Goal: Transaction & Acquisition: Purchase product/service

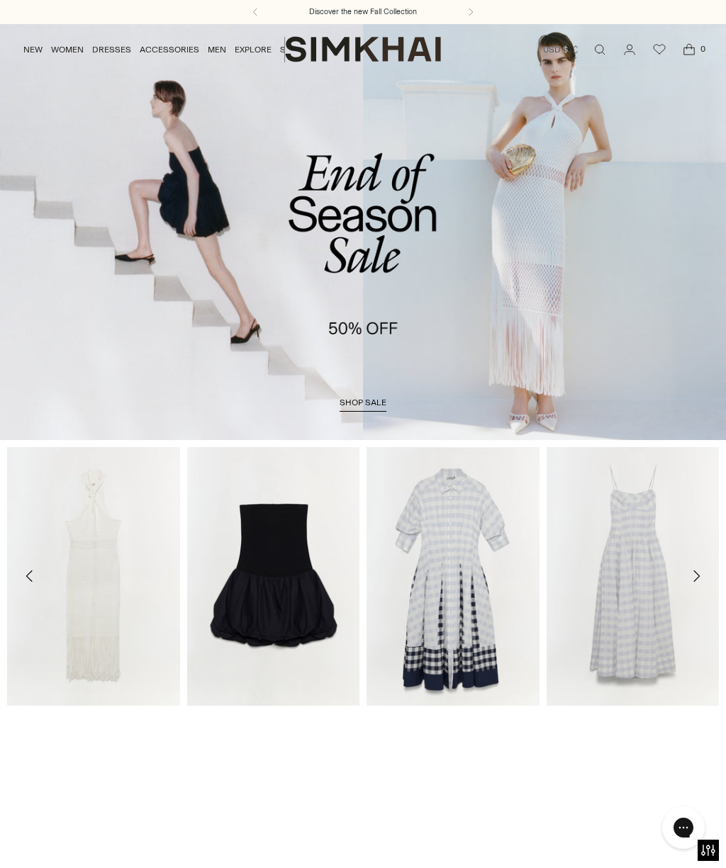
click at [381, 404] on span "shop sale" at bounding box center [362, 403] width 47 height 10
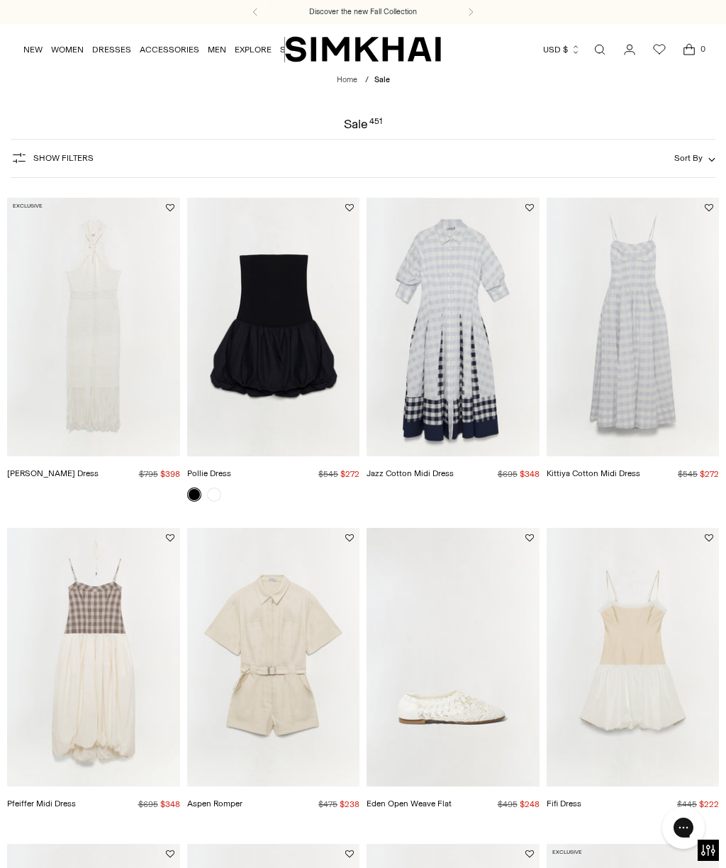
click at [691, 162] on span "Sort By" at bounding box center [688, 158] width 28 height 10
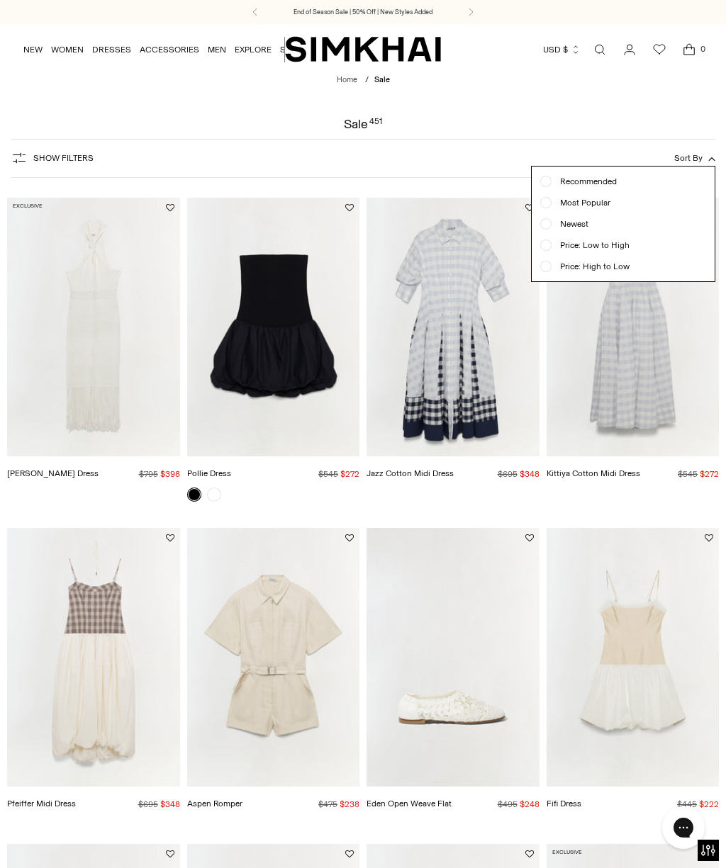
click at [63, 155] on span "Show Filters" at bounding box center [63, 158] width 60 height 10
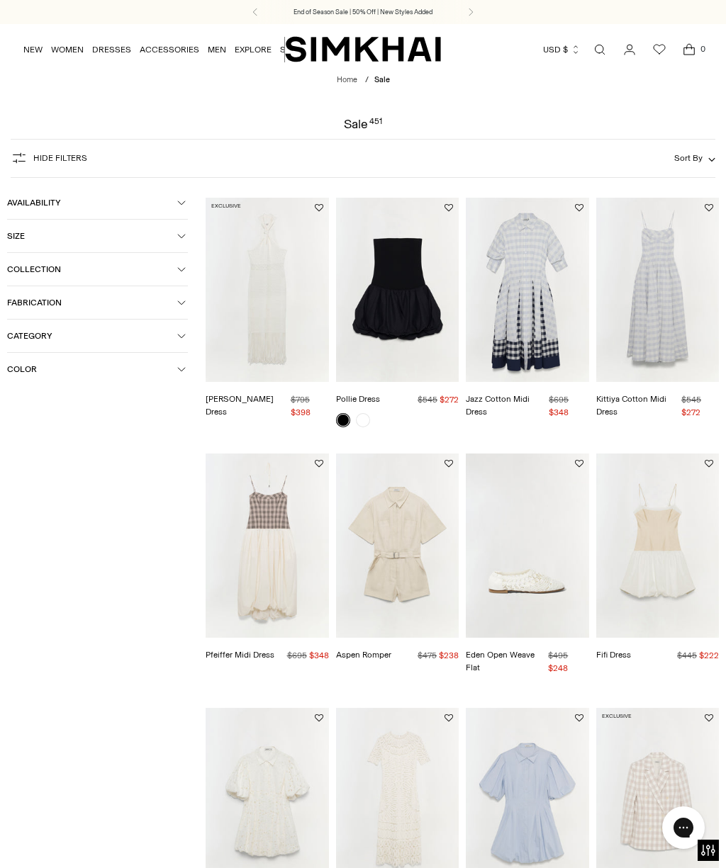
click at [30, 239] on span "Size" at bounding box center [92, 236] width 170 height 10
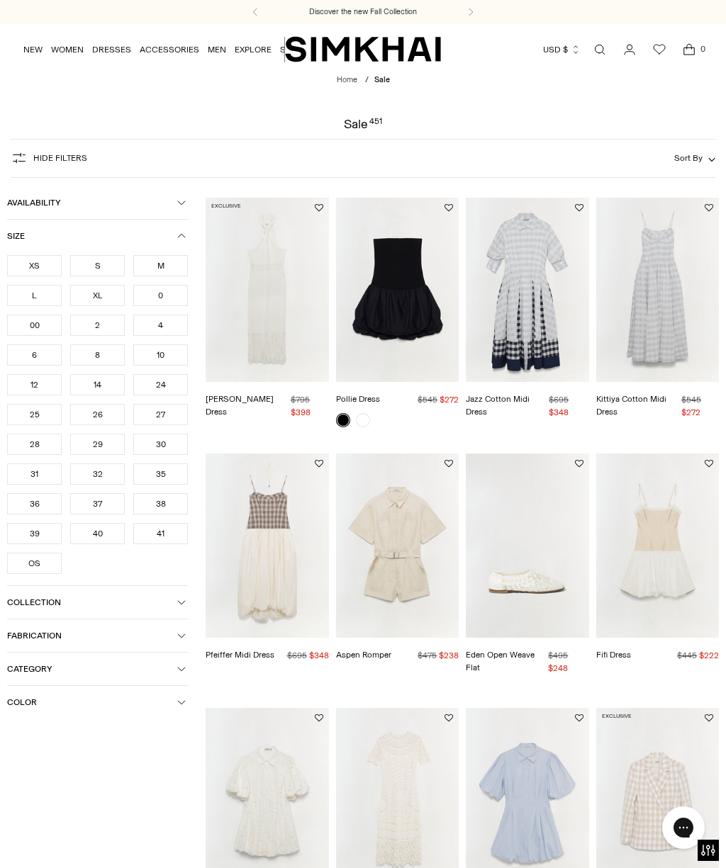
click at [108, 299] on div "XL" at bounding box center [97, 295] width 55 height 21
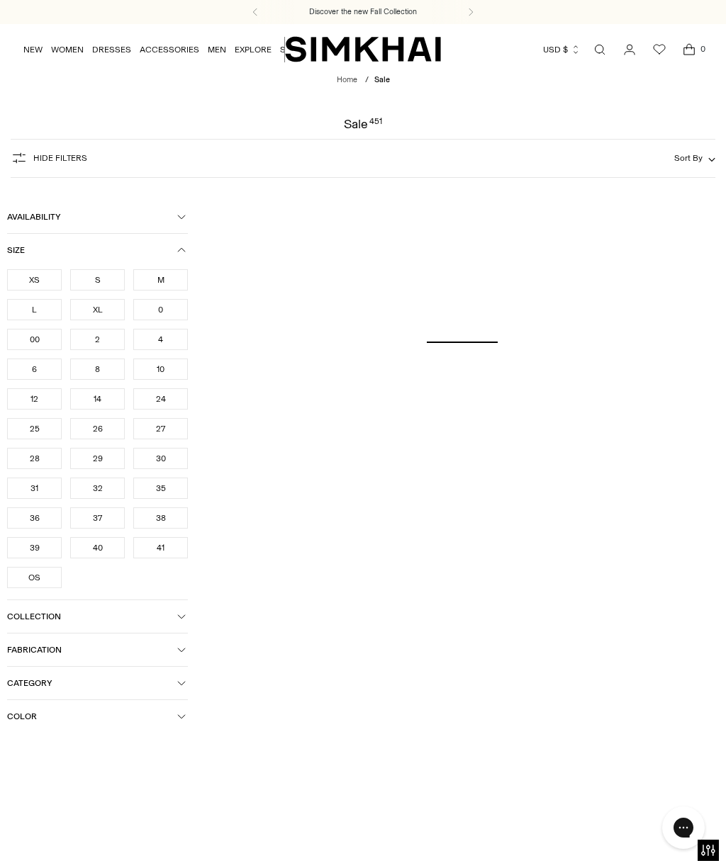
click at [111, 402] on div "14" at bounding box center [97, 398] width 55 height 21
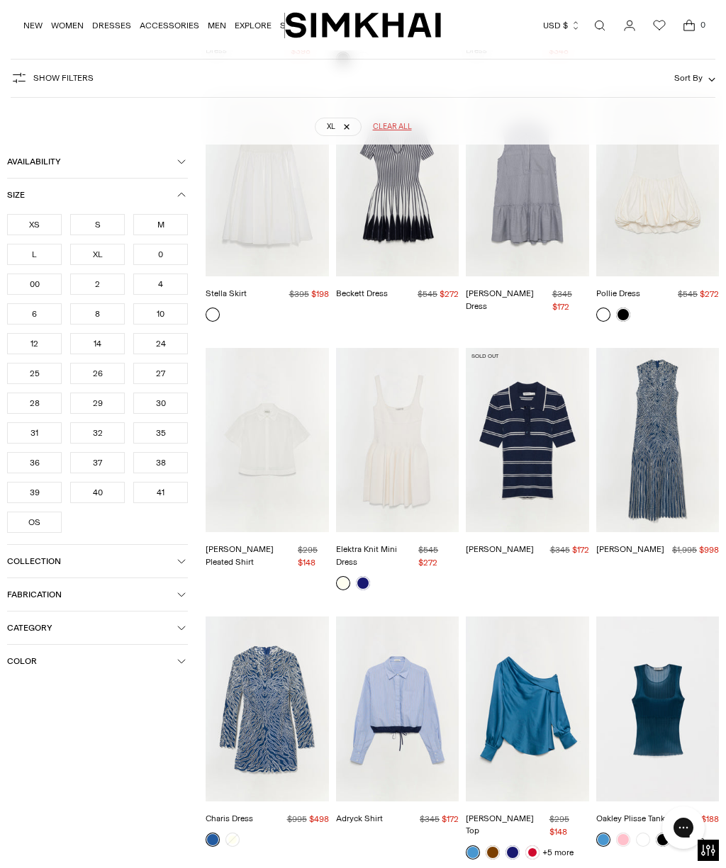
scroll to position [402, 0]
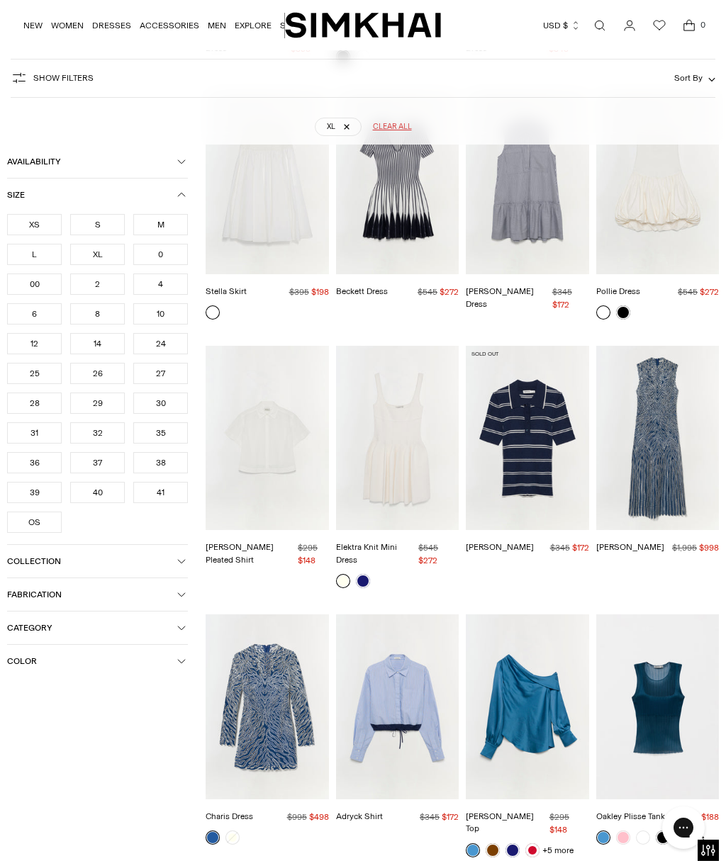
click at [665, 432] on img "Giovanna Dress" at bounding box center [657, 438] width 123 height 184
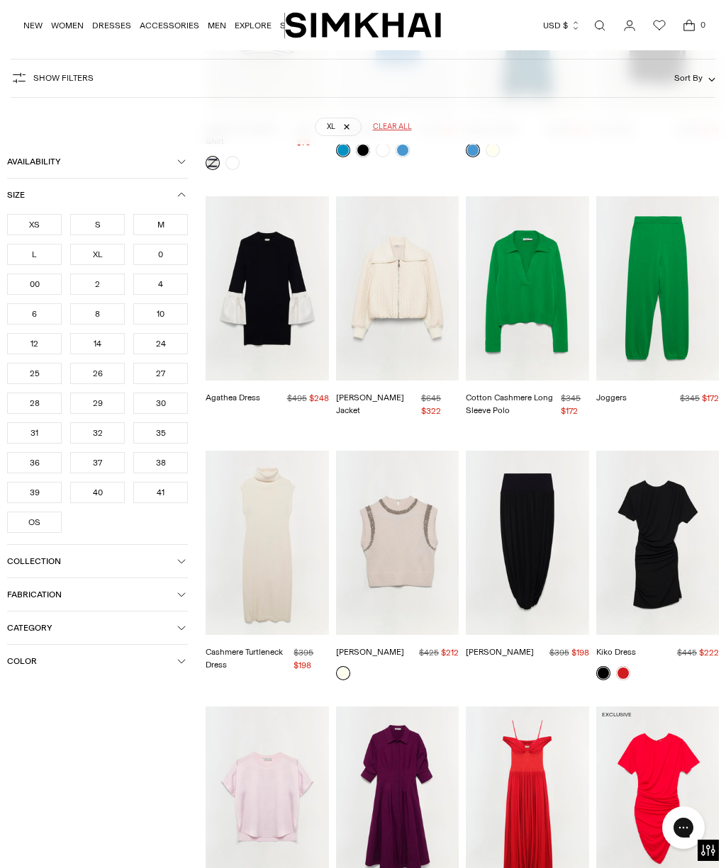
scroll to position [2857, 0]
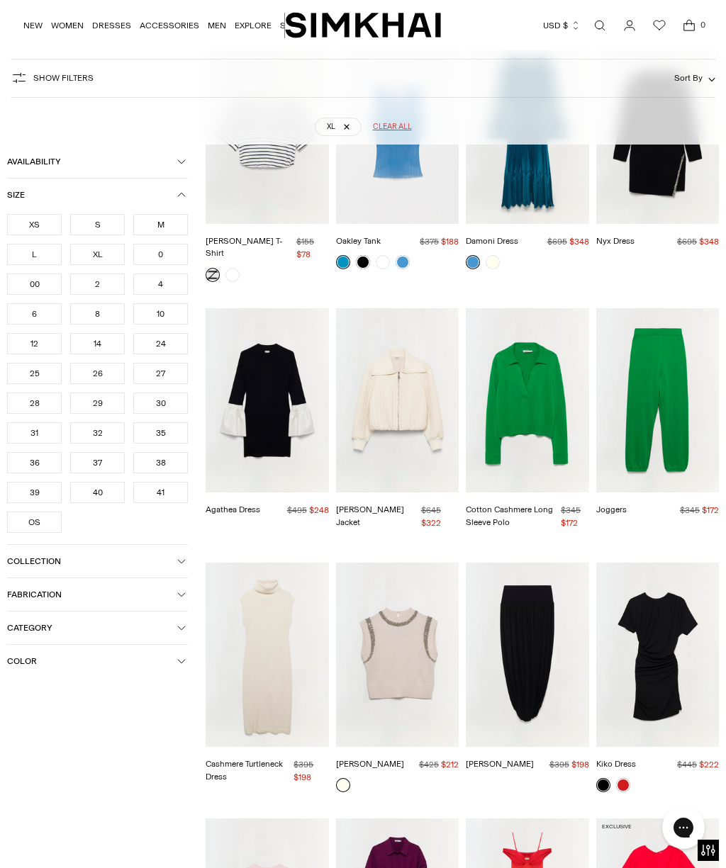
click at [546, 342] on img "Cotton Cashmere Long Sleeve Polo" at bounding box center [527, 400] width 123 height 184
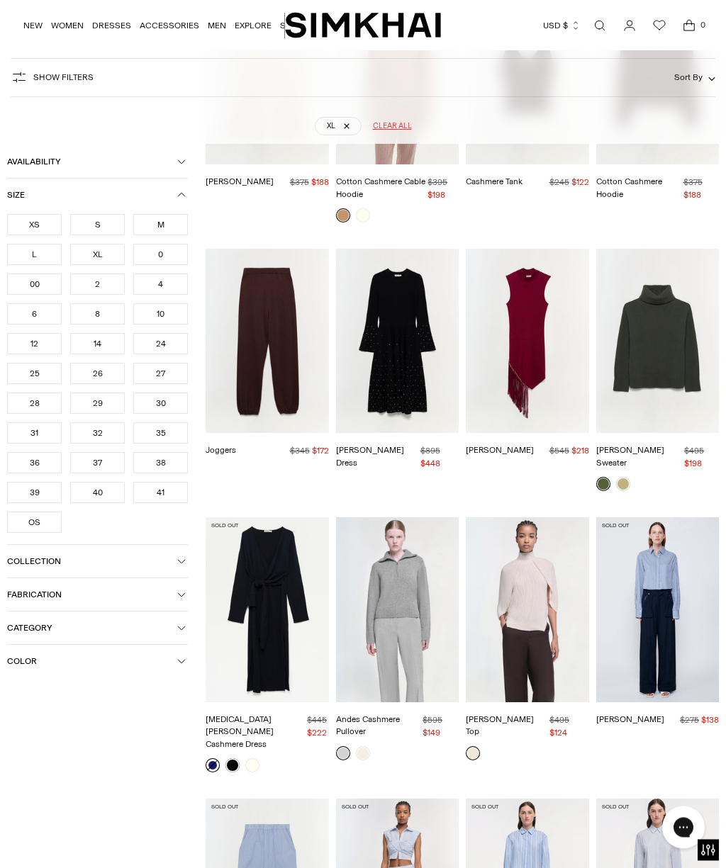
scroll to position [4502, 0]
click at [286, 546] on img "Skyla Cotton Cashmere Dress" at bounding box center [267, 609] width 123 height 184
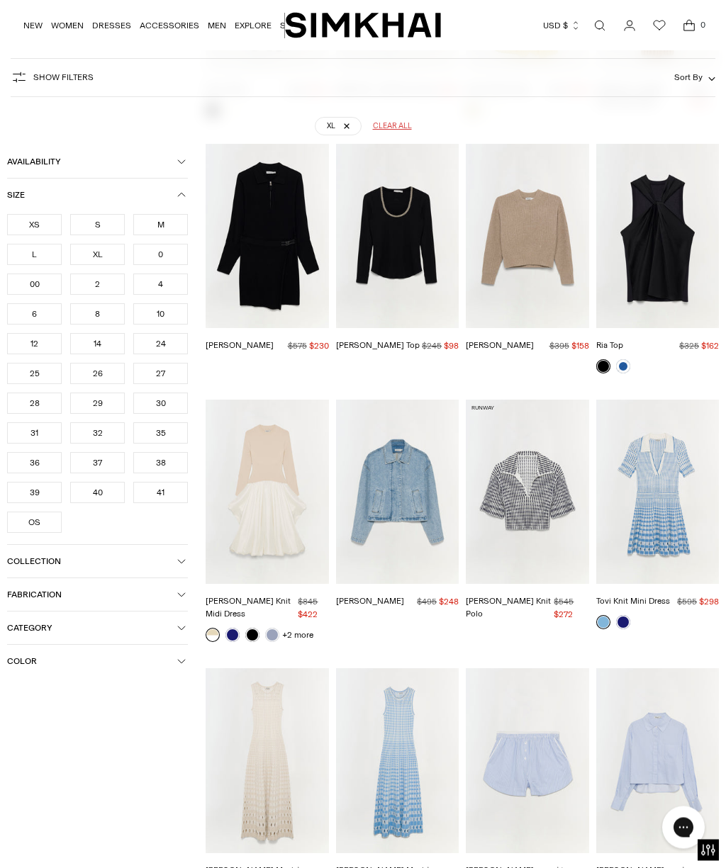
scroll to position [6459, 0]
click at [292, 400] on img "Kenlie Taffeta Knit Midi Dress" at bounding box center [267, 492] width 123 height 184
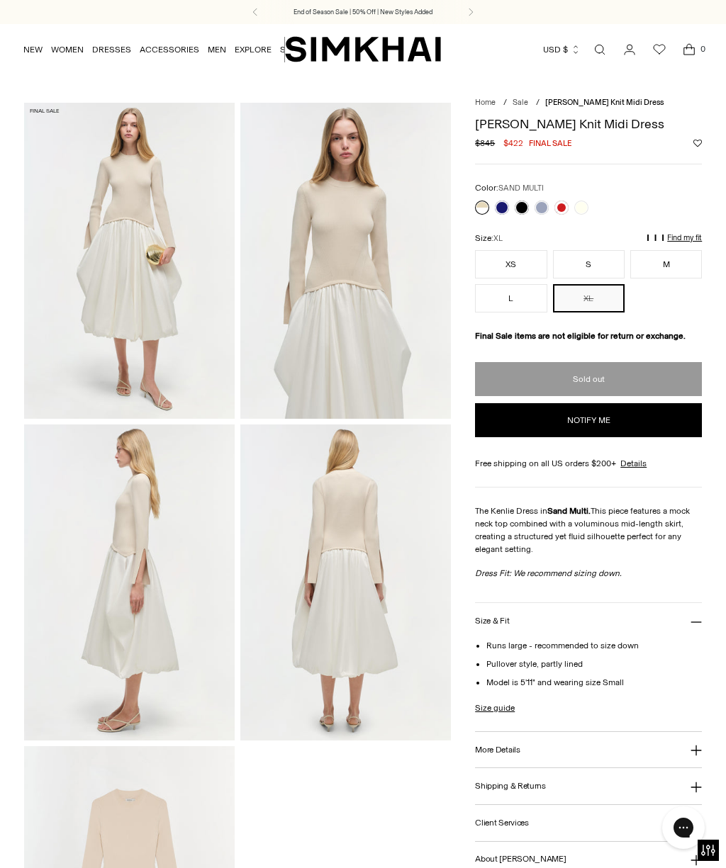
click at [509, 207] on link at bounding box center [502, 208] width 14 height 14
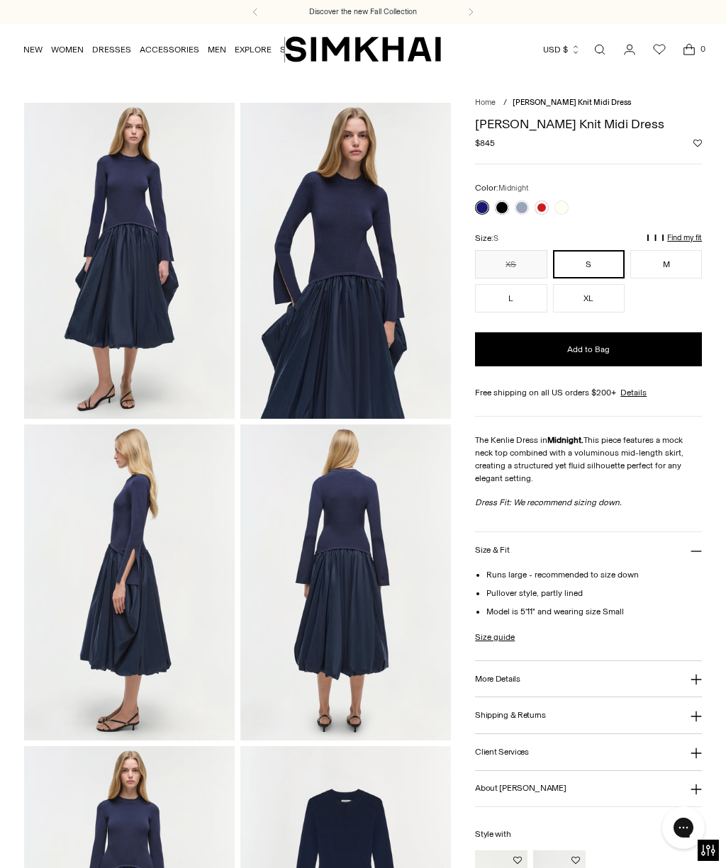
click at [540, 206] on link at bounding box center [541, 208] width 14 height 14
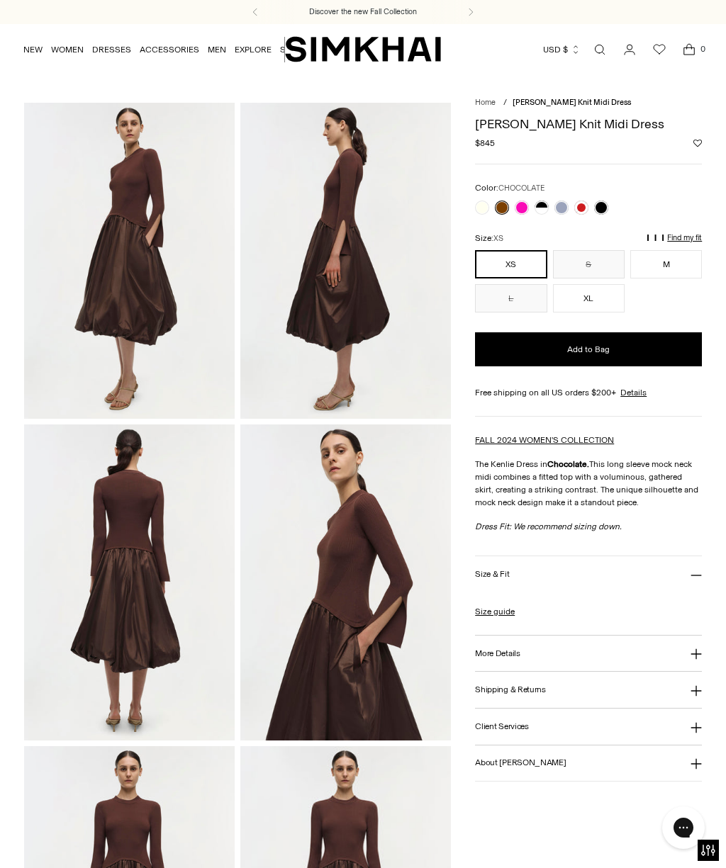
click at [606, 210] on link at bounding box center [601, 208] width 14 height 14
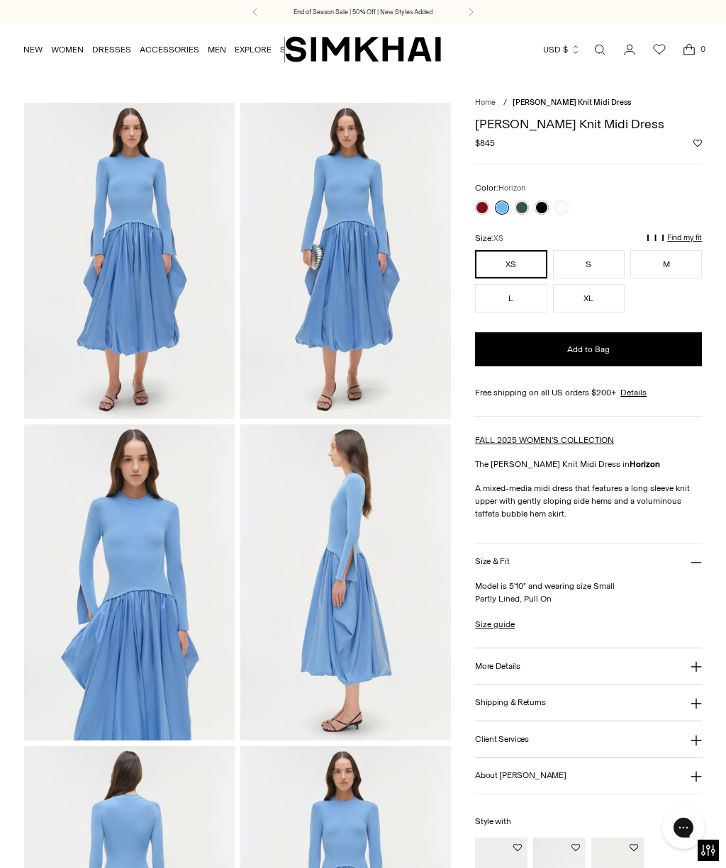
click at [562, 206] on link at bounding box center [561, 208] width 14 height 14
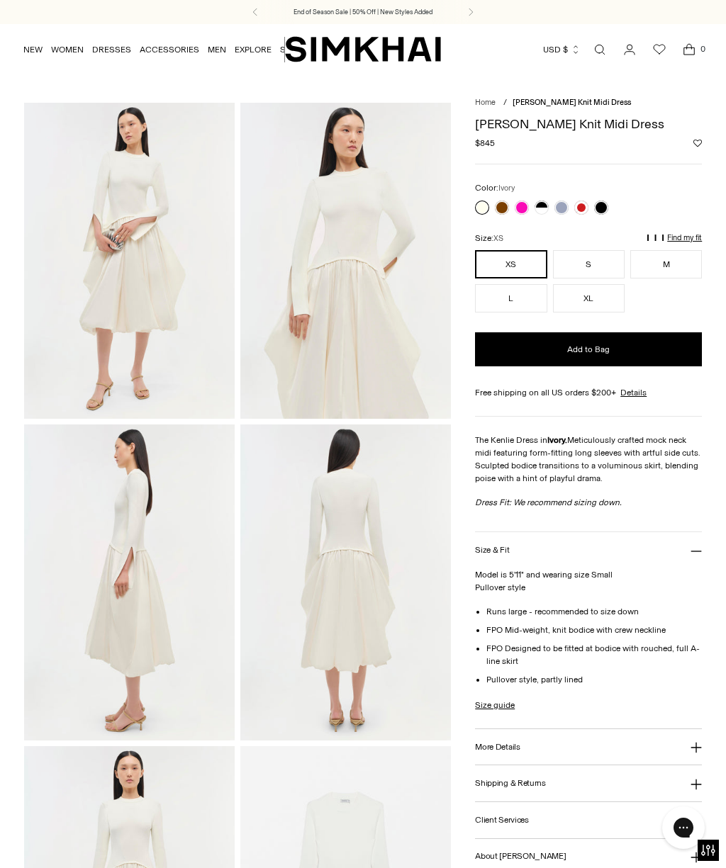
click at [485, 210] on link at bounding box center [482, 208] width 14 height 14
click at [545, 208] on link at bounding box center [541, 208] width 14 height 14
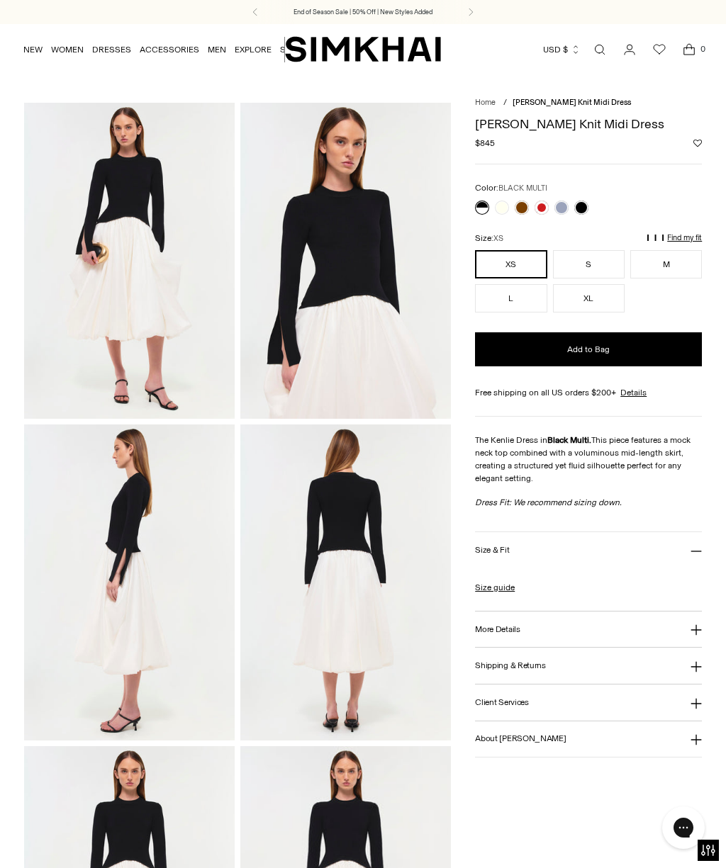
click at [564, 201] on link at bounding box center [561, 208] width 14 height 14
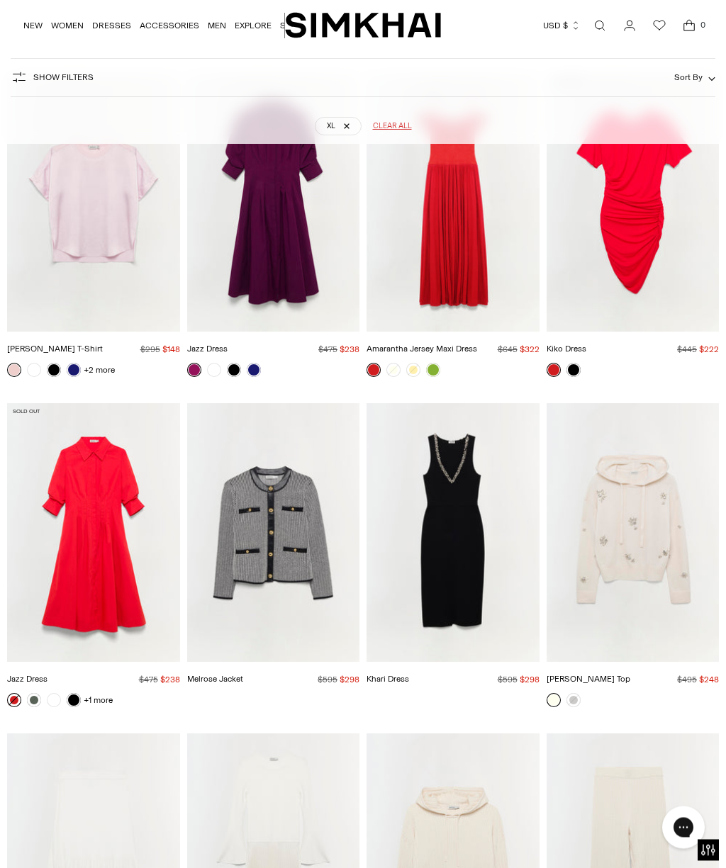
scroll to position [4469, 0]
click at [656, 513] on img "Karmen Top" at bounding box center [632, 532] width 173 height 259
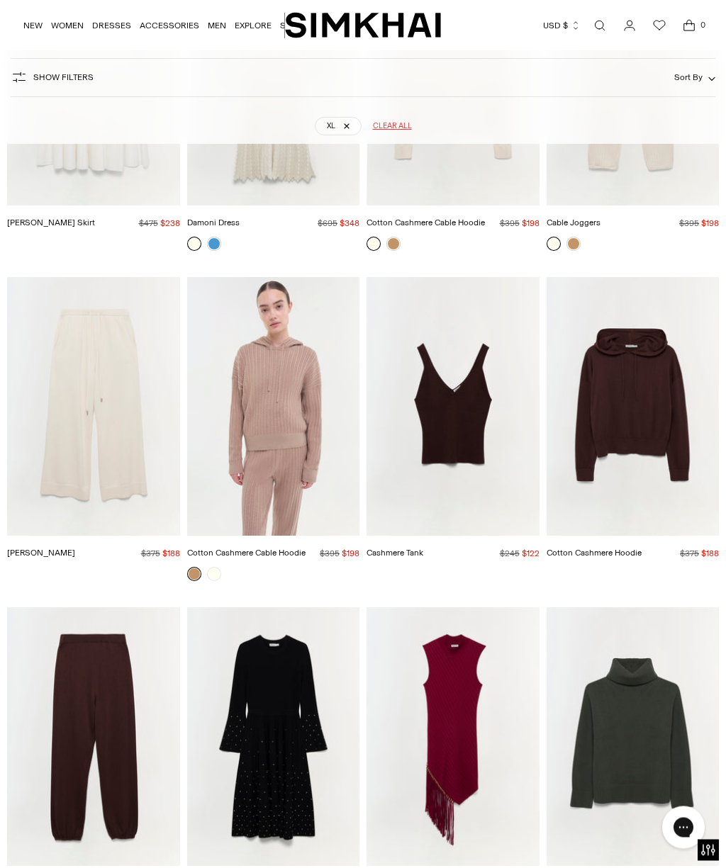
scroll to position [5276, 0]
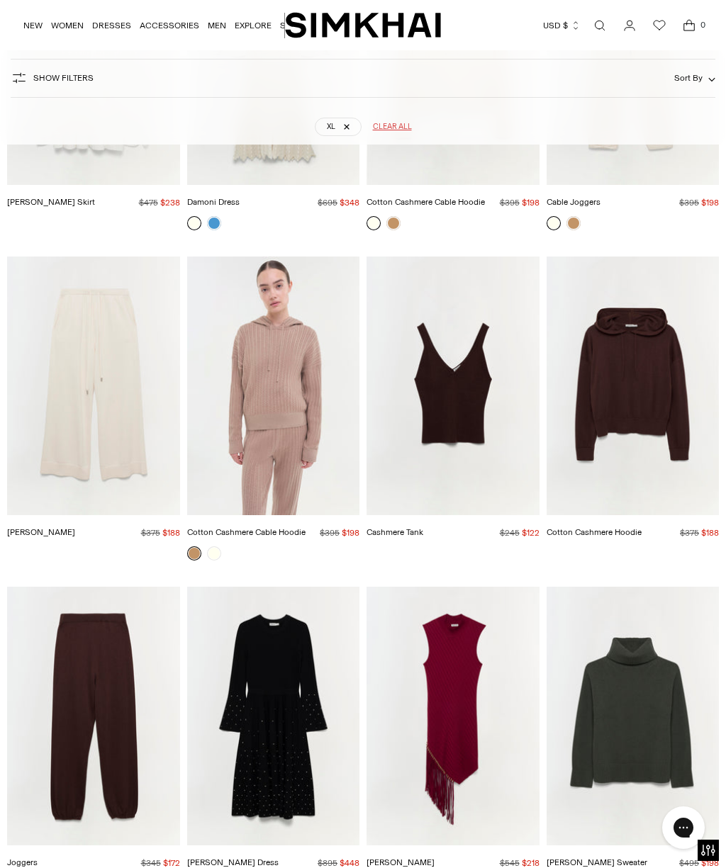
click at [108, 389] on img "Celine Pants" at bounding box center [93, 386] width 173 height 259
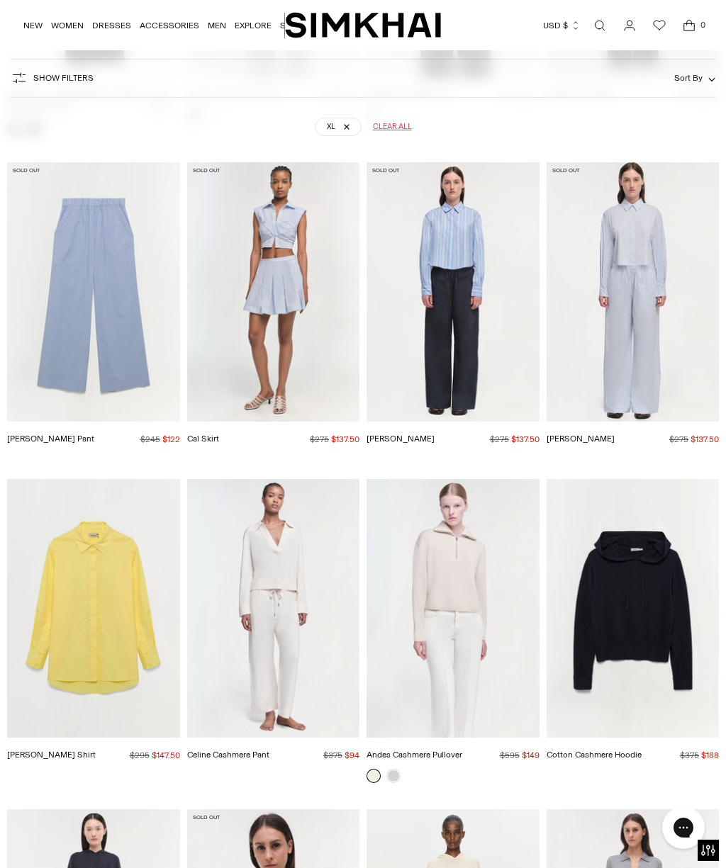
scroll to position [6383, 0]
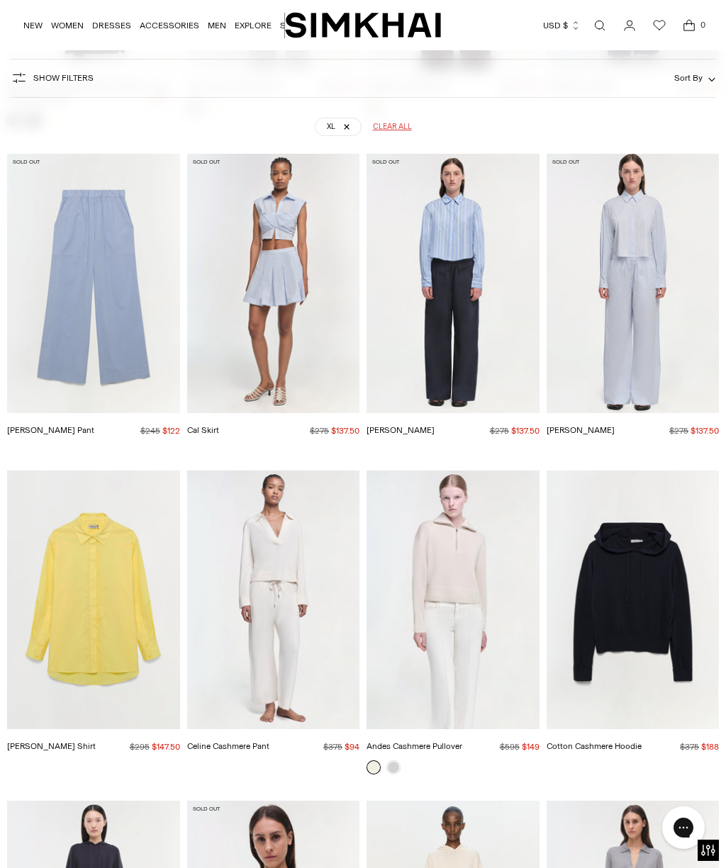
click at [122, 573] on img "Chandler Shirt" at bounding box center [93, 600] width 173 height 259
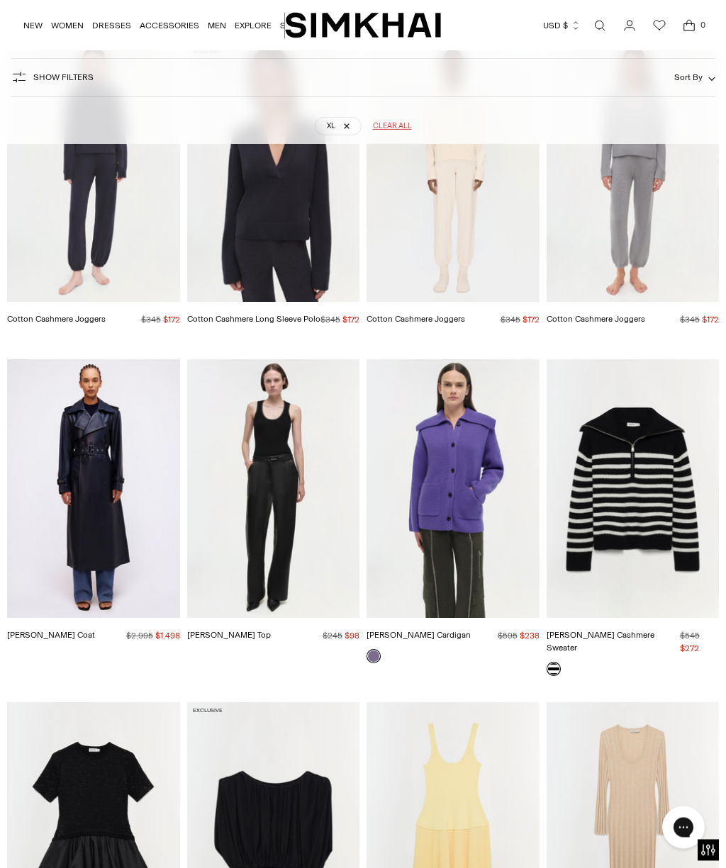
scroll to position [7140, 0]
click at [464, 450] on img "Hollie Cardigan" at bounding box center [452, 488] width 173 height 259
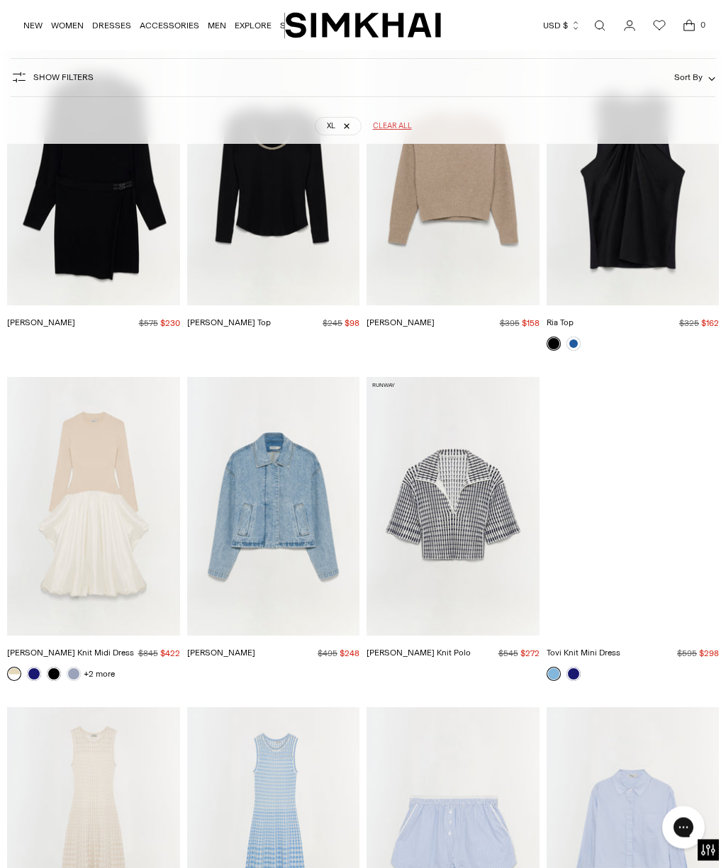
scroll to position [8137, 0]
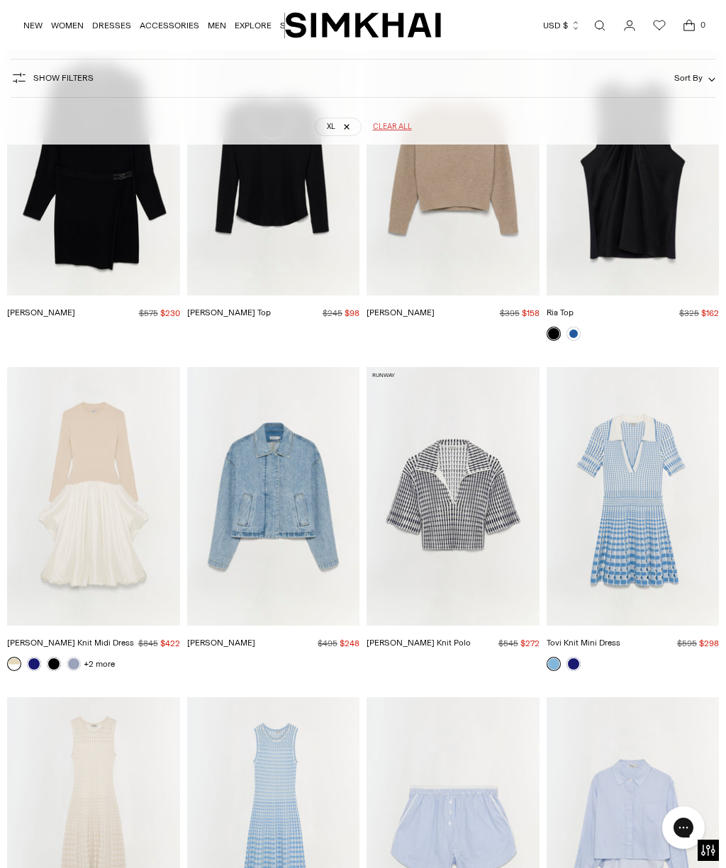
click at [288, 454] on img "Everli Denim Jacket" at bounding box center [273, 496] width 173 height 259
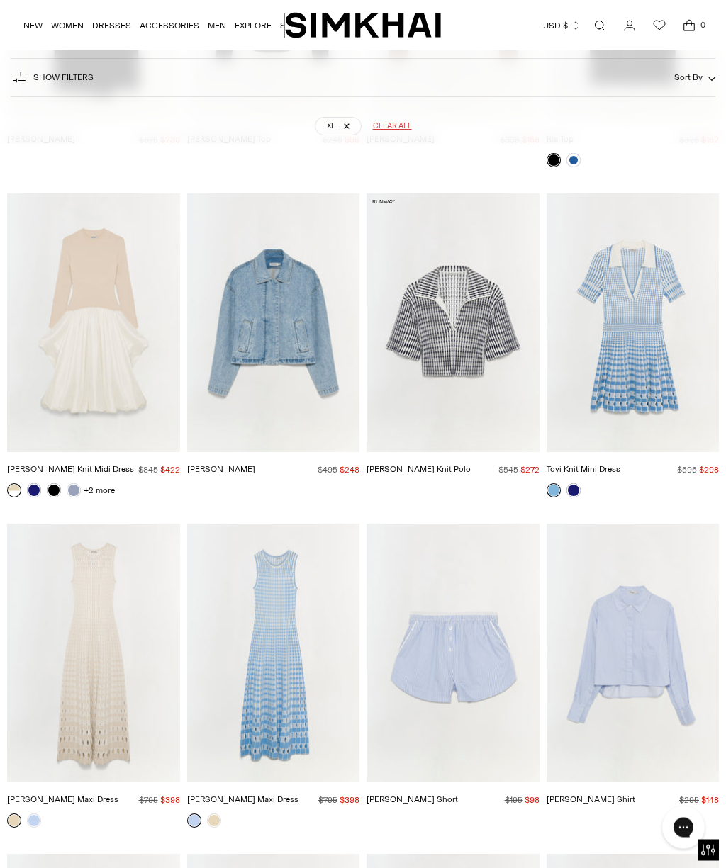
scroll to position [8338, 0]
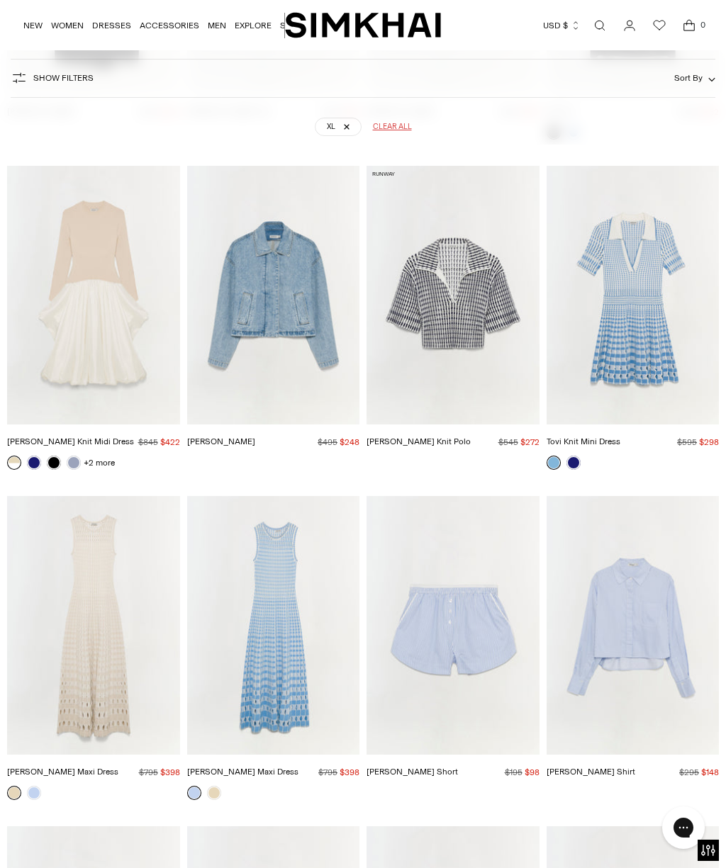
click at [124, 563] on img "Zelma Knit Maxi Dress" at bounding box center [93, 625] width 173 height 259
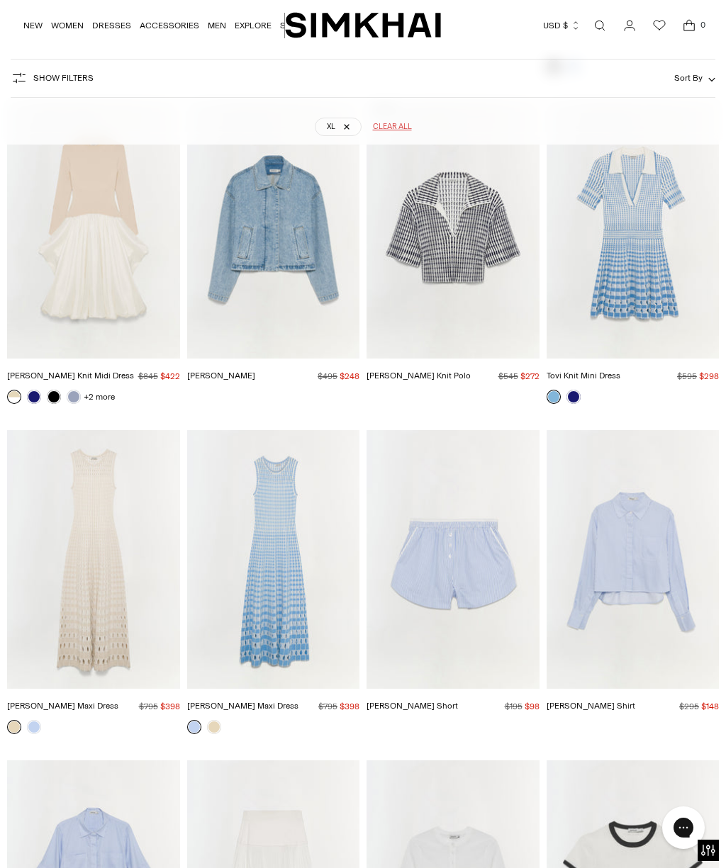
click at [298, 518] on img "Zelma Knit Maxi Dress" at bounding box center [273, 559] width 173 height 259
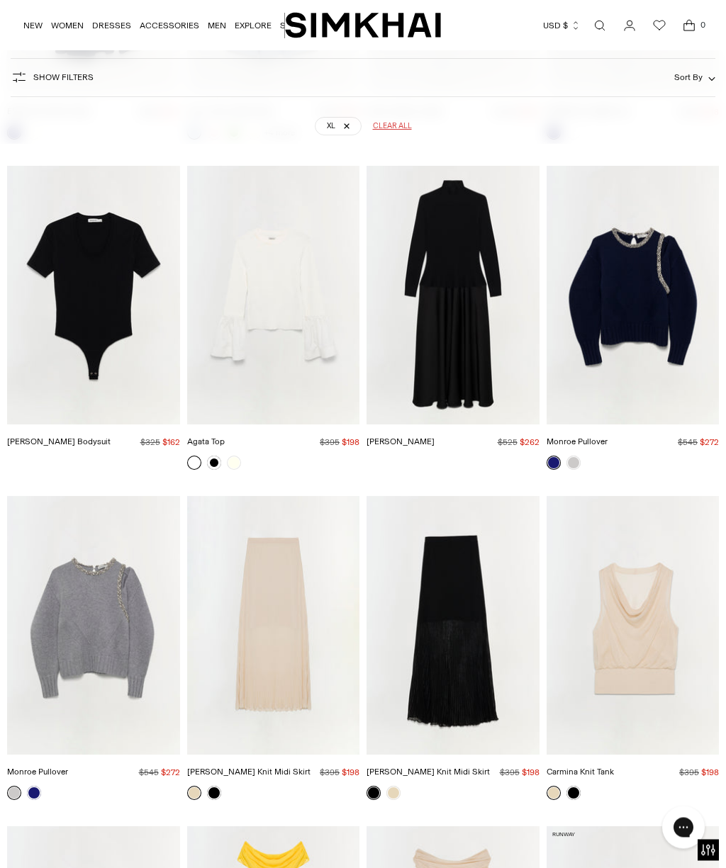
scroll to position [9660, 0]
click at [127, 595] on img "Monroe Pullover" at bounding box center [93, 625] width 173 height 259
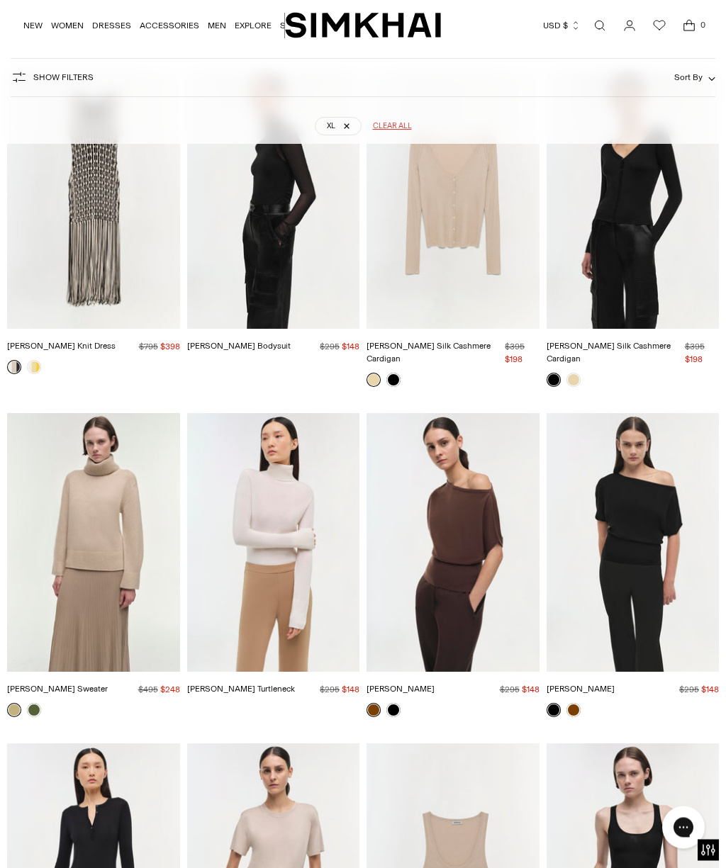
scroll to position [11077, 0]
click at [631, 758] on img "Kioni Tank" at bounding box center [632, 872] width 173 height 259
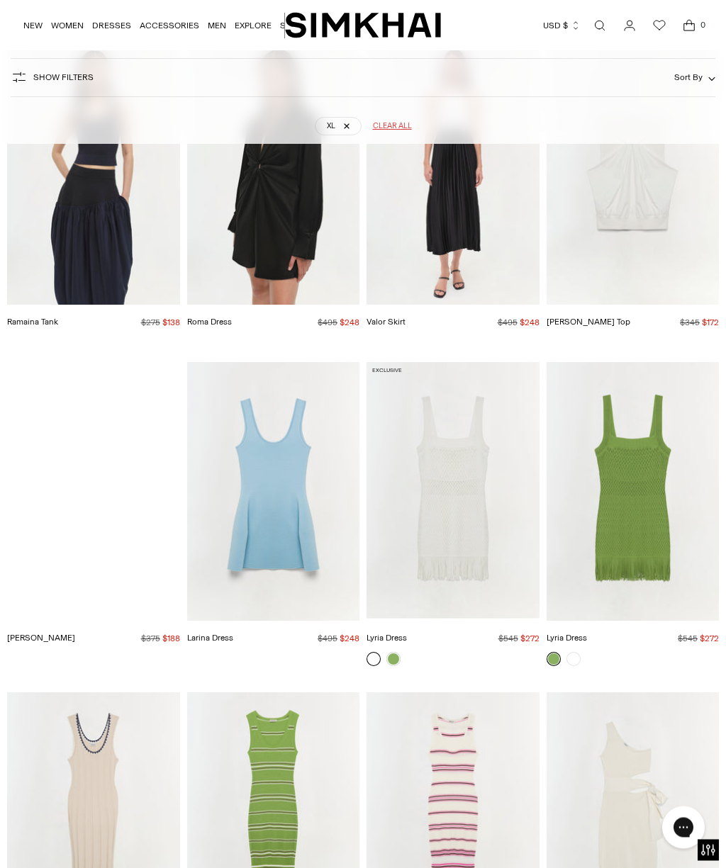
scroll to position [12422, 0]
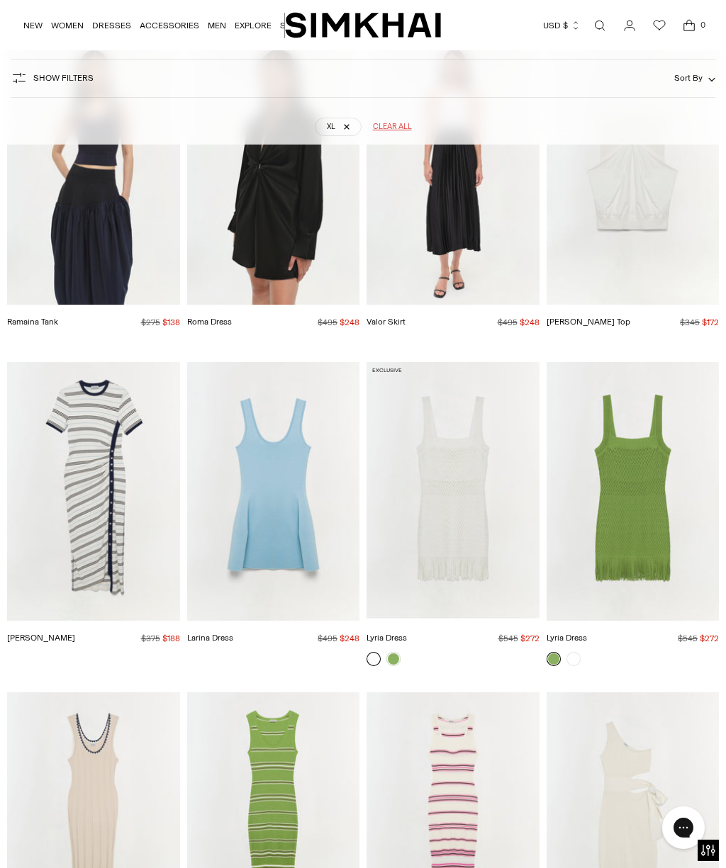
click at [120, 412] on img "Shanna Dress" at bounding box center [93, 491] width 173 height 259
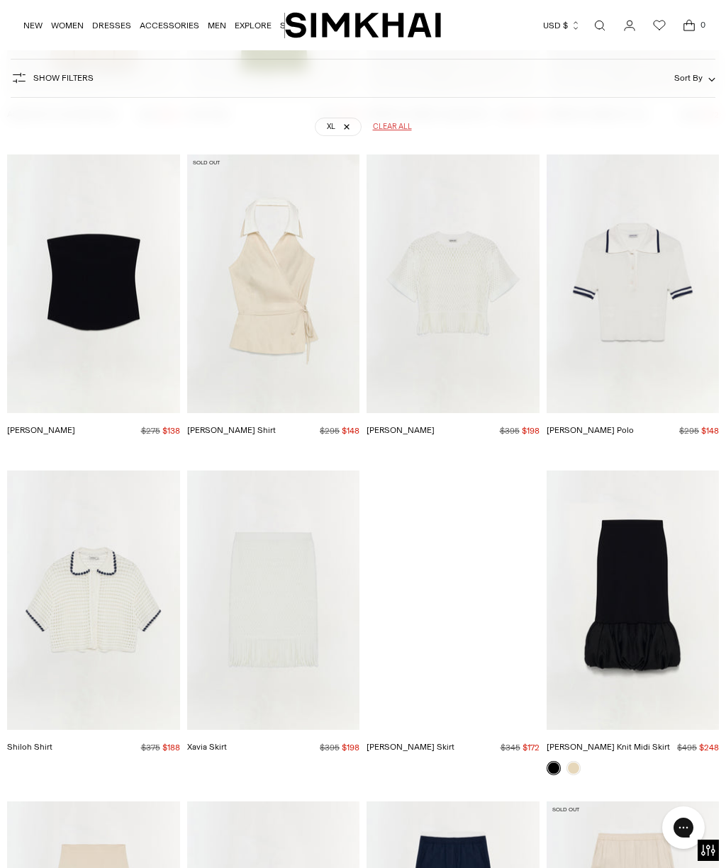
scroll to position [13936, 0]
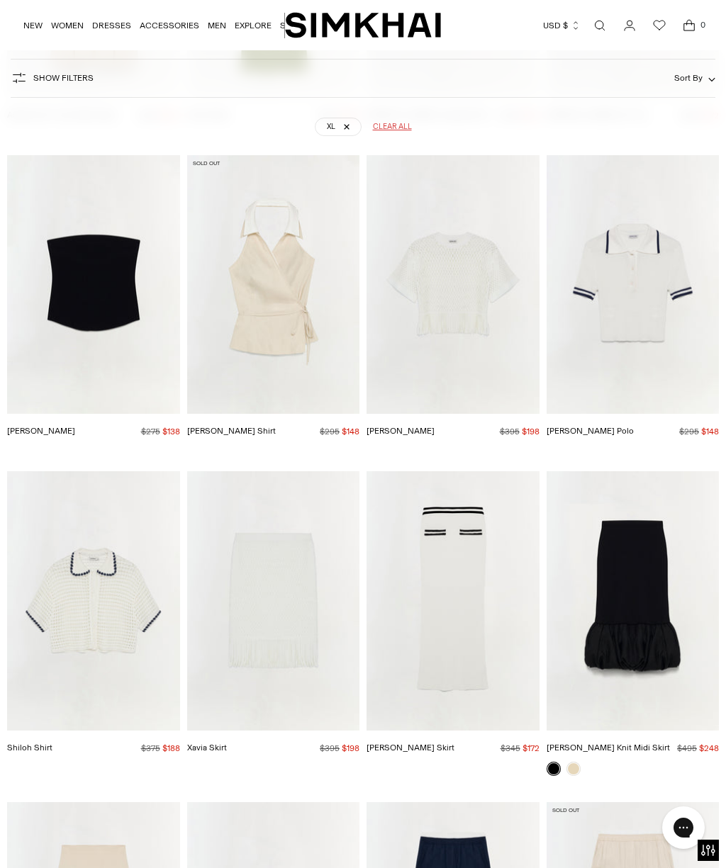
click at [484, 559] on img "Paige Skirt" at bounding box center [452, 600] width 173 height 259
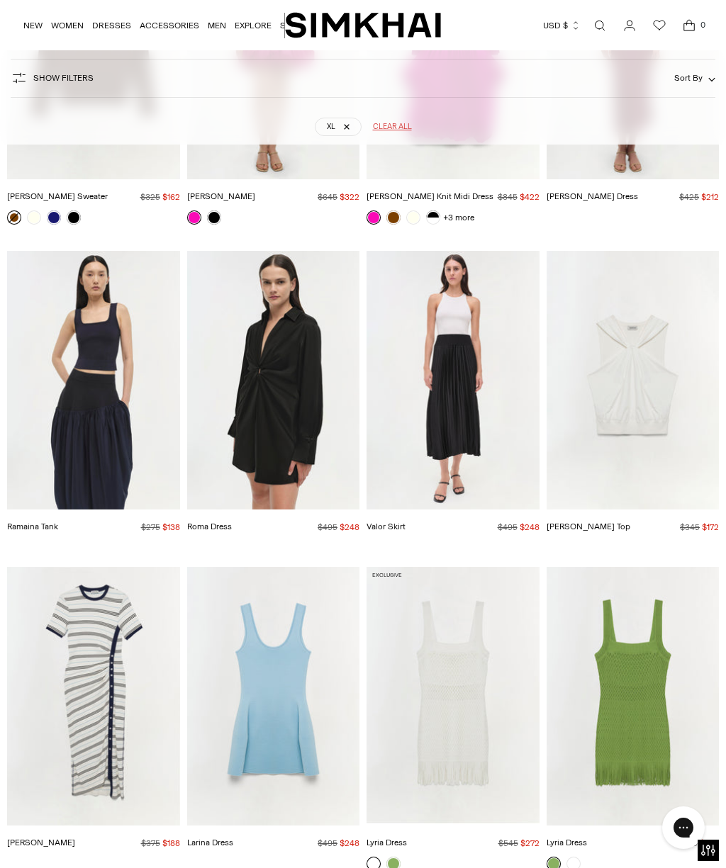
scroll to position [12213, 0]
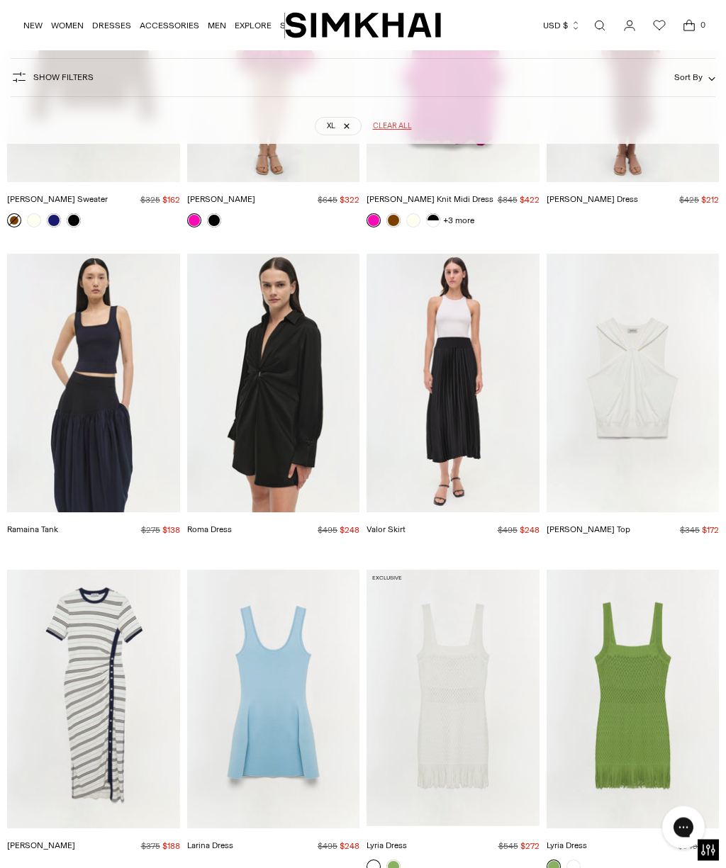
click at [35, 23] on link "NEW" at bounding box center [32, 25] width 19 height 31
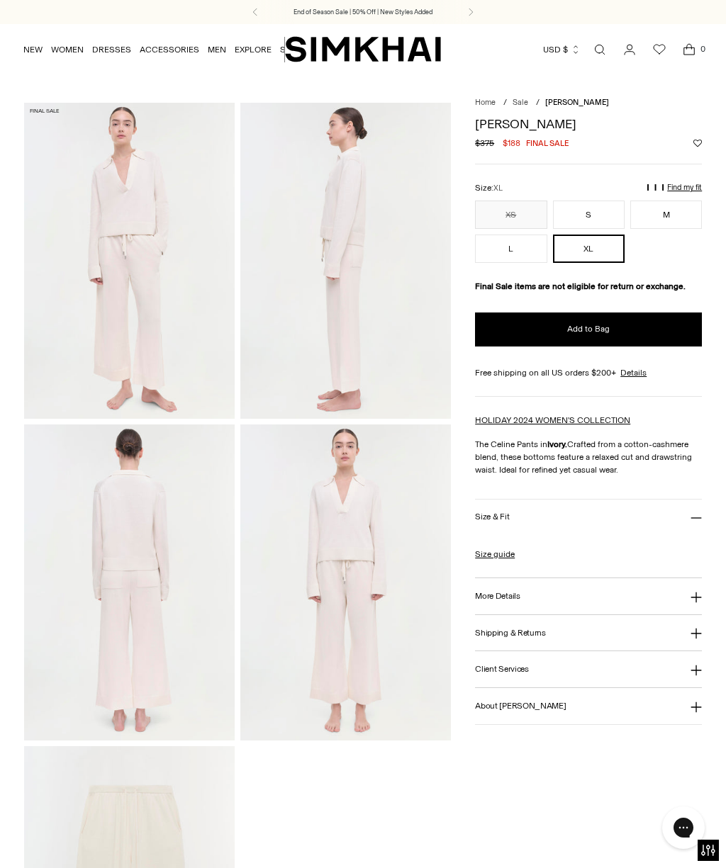
click at [500, 596] on h3 "More Details" at bounding box center [497, 596] width 45 height 9
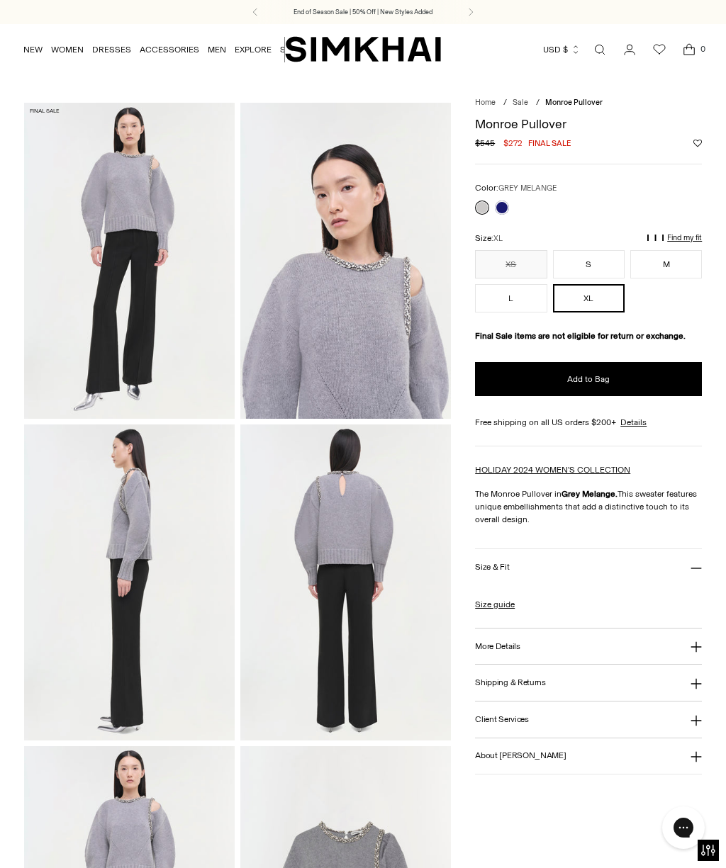
click at [585, 259] on button "S" at bounding box center [589, 264] width 72 height 28
click at [512, 203] on div at bounding box center [588, 208] width 227 height 14
click at [500, 213] on link at bounding box center [502, 208] width 14 height 14
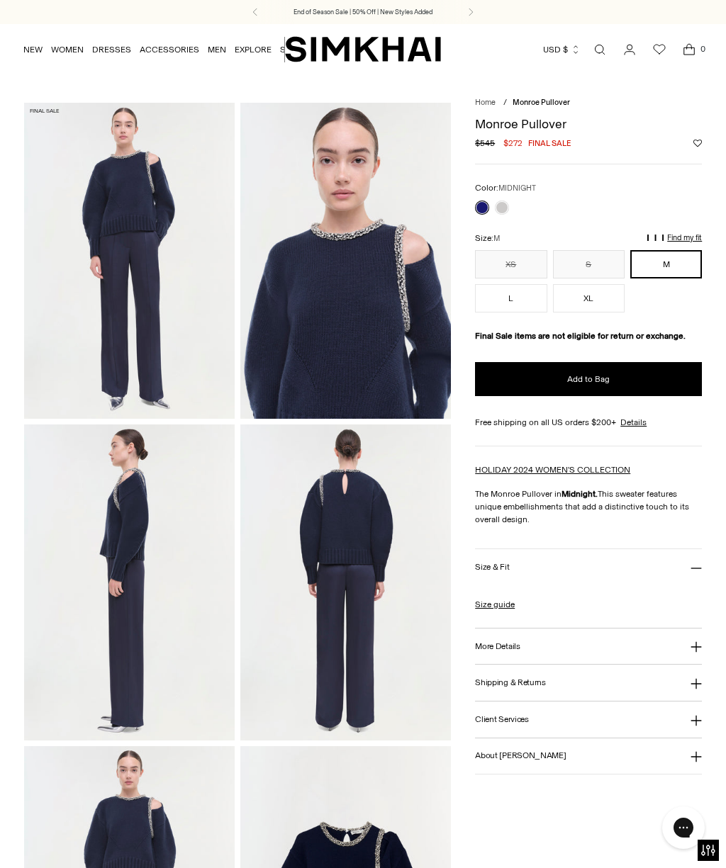
click at [505, 305] on button "L" at bounding box center [511, 298] width 72 height 28
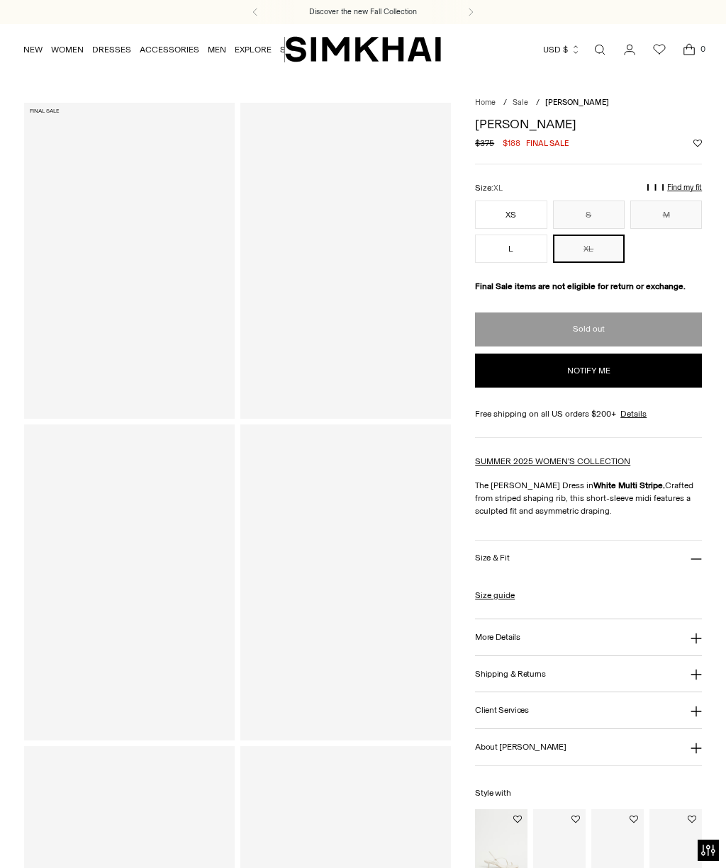
click at [507, 215] on button "XS" at bounding box center [511, 215] width 72 height 28
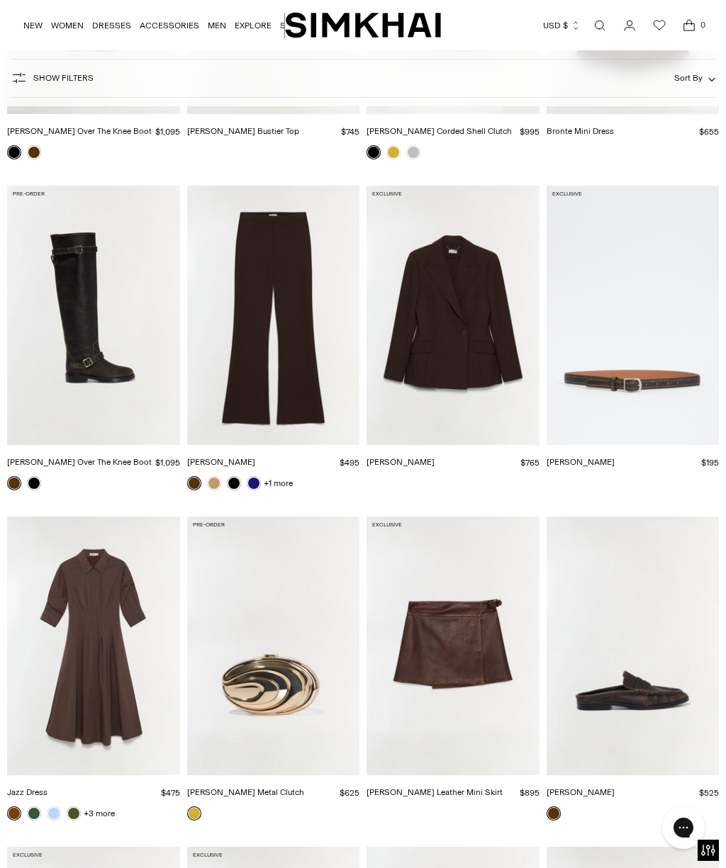
scroll to position [687, 0]
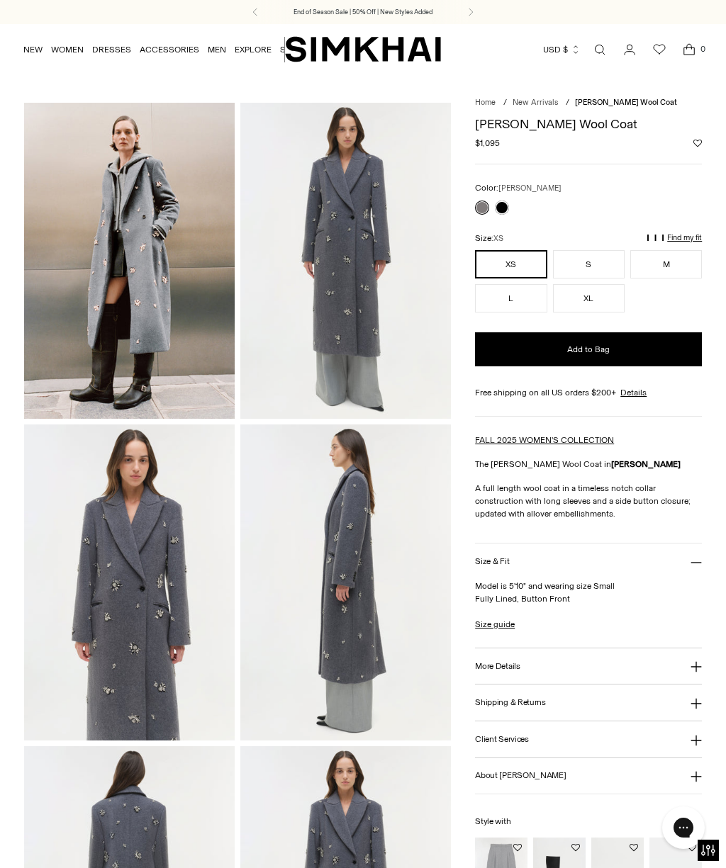
click at [624, 312] on button "XL" at bounding box center [589, 298] width 72 height 28
click at [506, 207] on link at bounding box center [502, 208] width 14 height 14
